Goal: Task Accomplishment & Management: Use online tool/utility

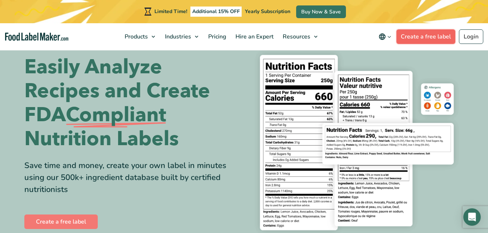
click at [435, 39] on link "Create a free label" at bounding box center [426, 36] width 59 height 15
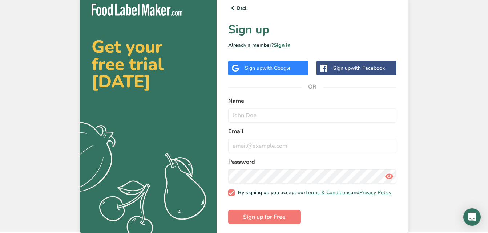
scroll to position [5, 0]
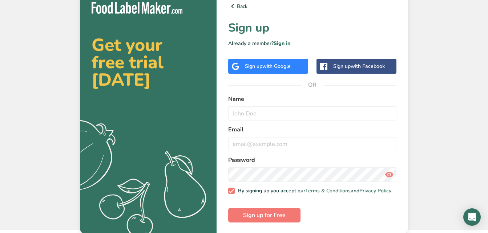
click at [279, 62] on div "Sign up with Google" at bounding box center [268, 66] width 80 height 15
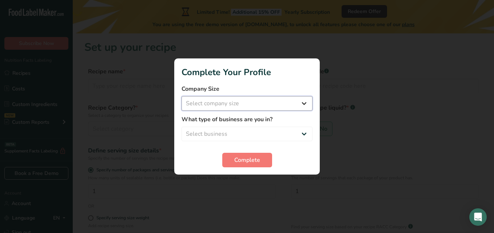
click at [281, 108] on select "Select company size Fewer than 10 Employees 10 to 50 Employees 51 to 500 Employ…" at bounding box center [246, 103] width 131 height 15
select select "1"
click at [181, 96] on select "Select company size Fewer than 10 Employees 10 to 50 Employees 51 to 500 Employ…" at bounding box center [246, 103] width 131 height 15
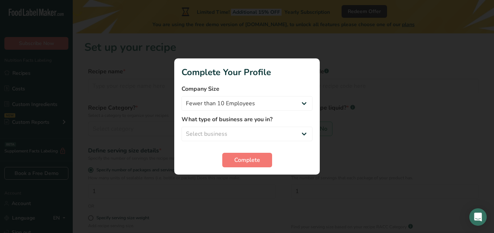
click at [265, 120] on label "What type of business are you in?" at bounding box center [246, 119] width 131 height 9
click at [263, 130] on select "Select business Packaged Food Manufacturer Restaurant & Cafe Bakery Meal Plans …" at bounding box center [246, 134] width 131 height 15
select select "1"
click at [181, 127] on select "Select business Packaged Food Manufacturer Restaurant & Cafe Bakery Meal Plans …" at bounding box center [246, 134] width 131 height 15
click at [249, 158] on span "Complete" at bounding box center [247, 160] width 26 height 9
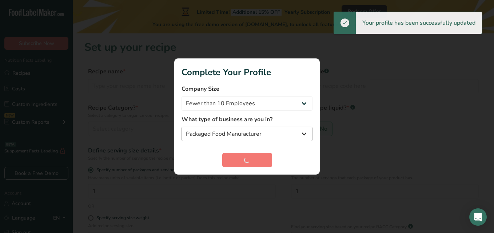
drag, startPoint x: 249, startPoint y: 158, endPoint x: 277, endPoint y: 140, distance: 33.5
click at [277, 140] on form "Company Size Fewer than 10 Employees 10 to 50 Employees 51 to 500 Employees Ove…" at bounding box center [246, 126] width 131 height 83
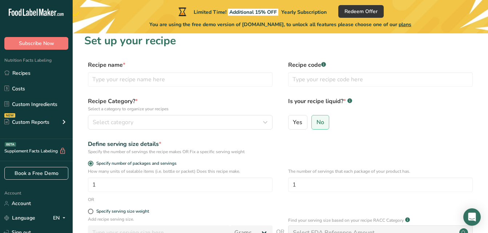
scroll to position [4, 0]
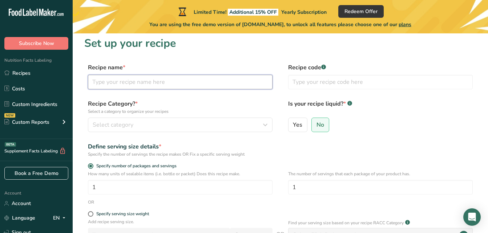
click at [208, 83] on input "text" at bounding box center [180, 82] width 185 height 15
type input "The Real Deal"
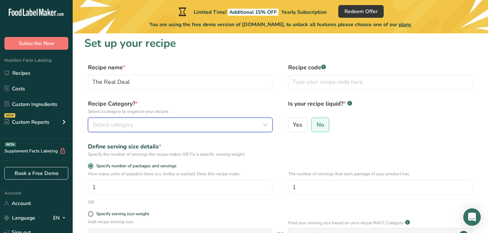
click at [158, 125] on div "Select category" at bounding box center [178, 125] width 171 height 9
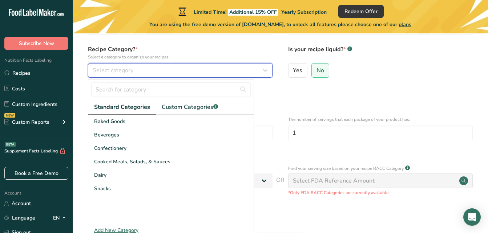
scroll to position [61, 0]
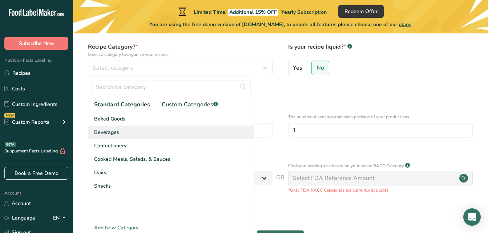
click at [151, 133] on div "Beverages" at bounding box center [170, 132] width 165 height 13
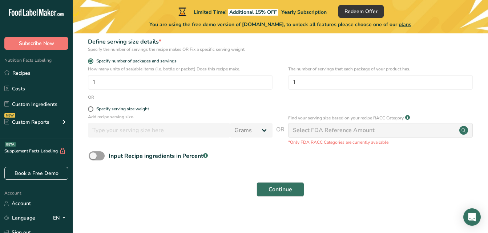
scroll to position [112, 0]
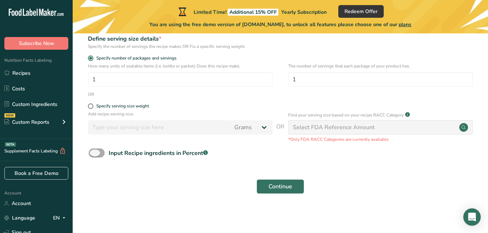
click at [98, 155] on span at bounding box center [97, 153] width 16 height 9
click at [93, 155] on input "Input Recipe ingredients in Percent .a-a{fill:#347362;}.b-a{fill:#fff;}" at bounding box center [91, 153] width 5 height 5
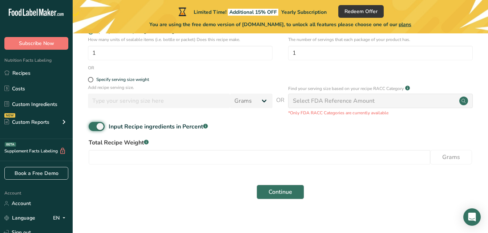
scroll to position [144, 0]
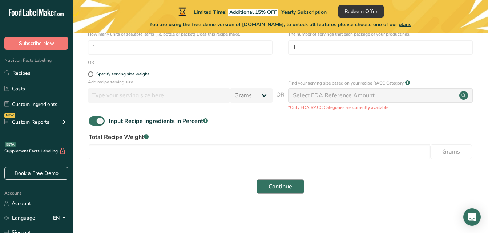
click at [292, 180] on div "Continue" at bounding box center [280, 186] width 392 height 23
click at [292, 181] on button "Continue" at bounding box center [281, 187] width 48 height 15
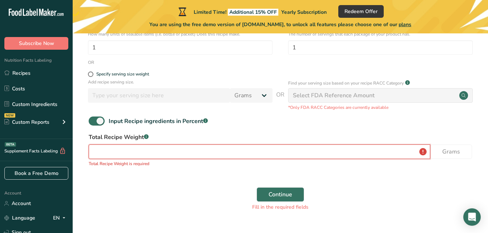
click at [309, 151] on input "number" at bounding box center [260, 152] width 342 height 15
click at [105, 122] on span "Input Recipe ingredients in Percent .a-a{fill:#347362;}.b-a{fill:#fff;}" at bounding box center [156, 121] width 103 height 9
click at [93, 122] on input "Input Recipe ingredients in Percent .a-a{fill:#347362;}.b-a{fill:#fff;}" at bounding box center [91, 121] width 5 height 5
checkbox input "false"
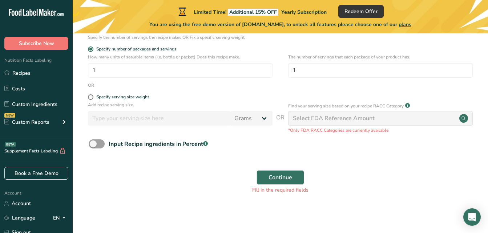
click at [224, 133] on div "Add recipe serving size. Grams kg mg mcg lb oz l mL fl oz tbsp tsp cup qt gallo…" at bounding box center [280, 118] width 392 height 32
click at [282, 175] on span "Continue" at bounding box center [281, 177] width 24 height 9
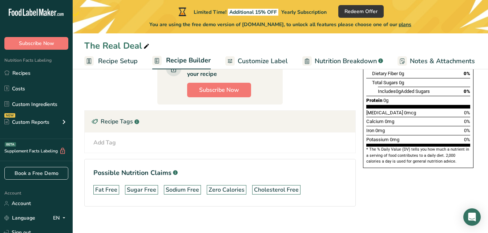
scroll to position [171, 0]
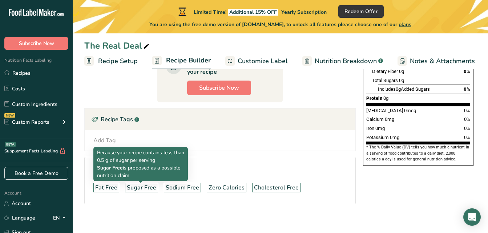
click at [137, 190] on div "Sugar Free" at bounding box center [141, 188] width 29 height 9
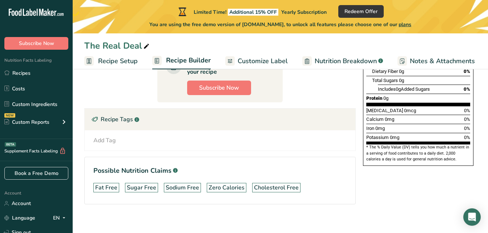
click at [137, 190] on div "Sugar Free" at bounding box center [141, 188] width 29 height 9
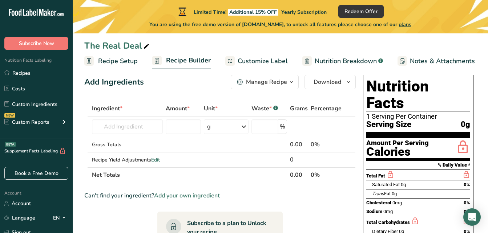
scroll to position [12, 0]
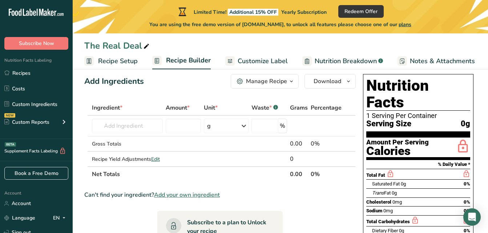
drag, startPoint x: 442, startPoint y: 108, endPoint x: 444, endPoint y: 127, distance: 19.8
click at [444, 127] on div "Nutrition Facts 1 Serving Per Container Serving Size 0g Amount Per Serving Calo…" at bounding box center [418, 200] width 111 height 252
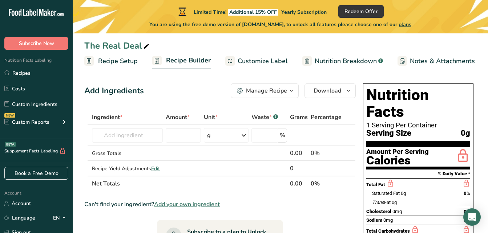
scroll to position [1, 0]
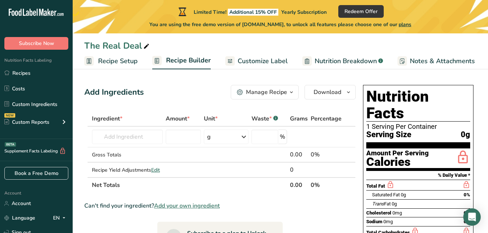
click at [275, 92] on div "Manage Recipe" at bounding box center [266, 92] width 41 height 9
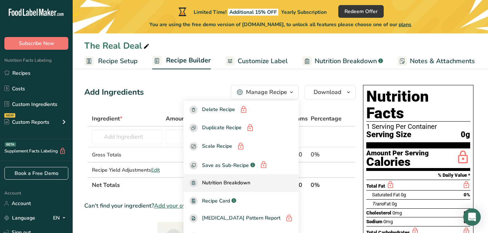
click at [251, 181] on span "Nutrition Breakdown" at bounding box center [226, 183] width 48 height 8
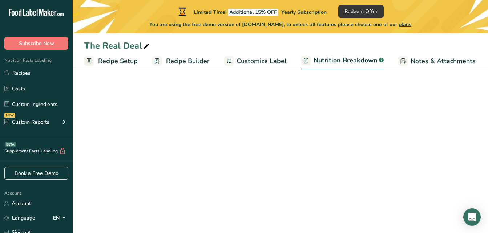
select select "Calories"
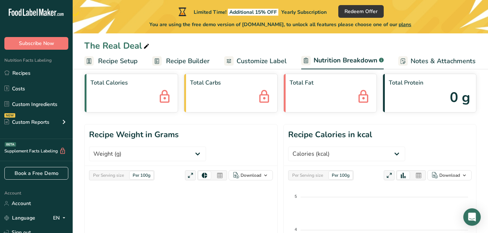
scroll to position [28, 0]
